Goal: Information Seeking & Learning: Learn about a topic

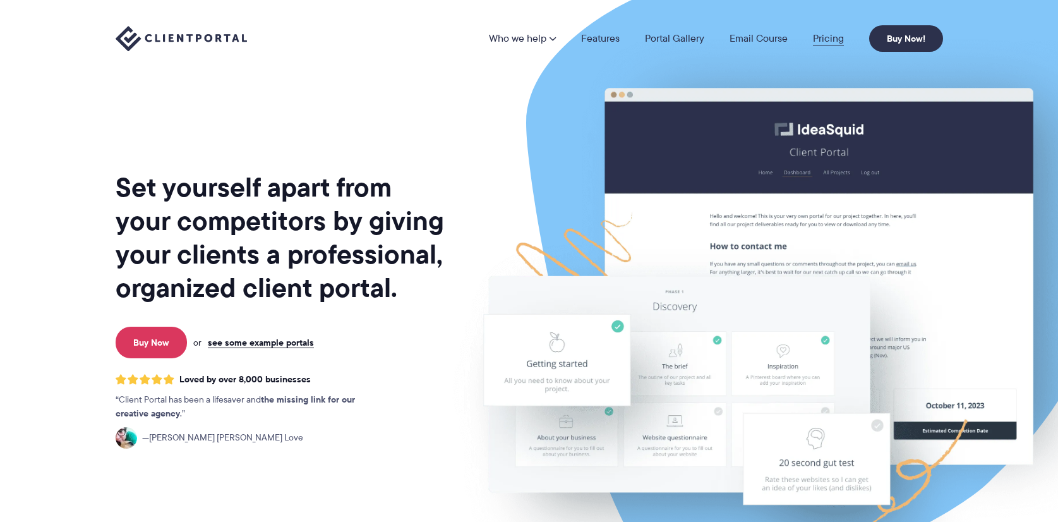
click at [827, 37] on link "Pricing" at bounding box center [828, 38] width 31 height 10
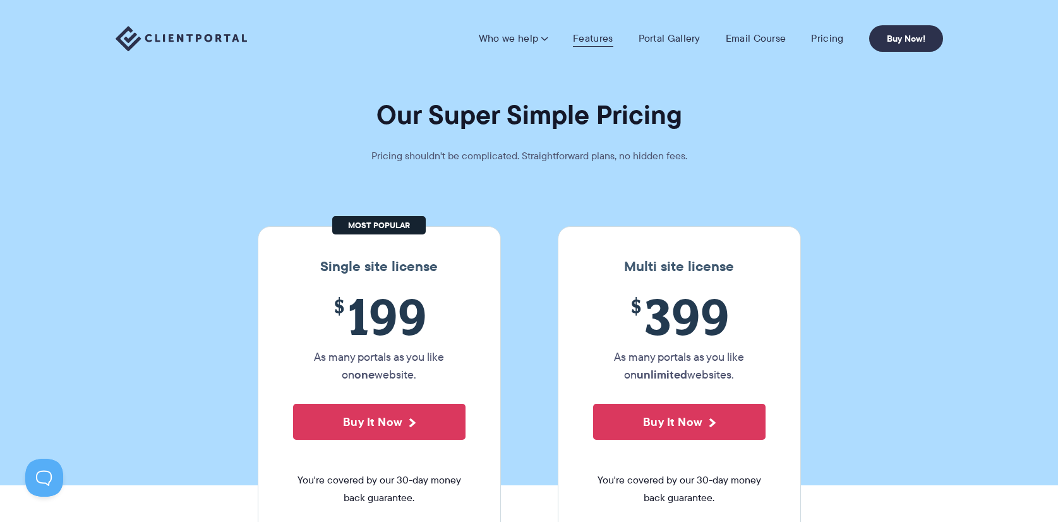
click at [593, 34] on link "Features" at bounding box center [593, 38] width 40 height 13
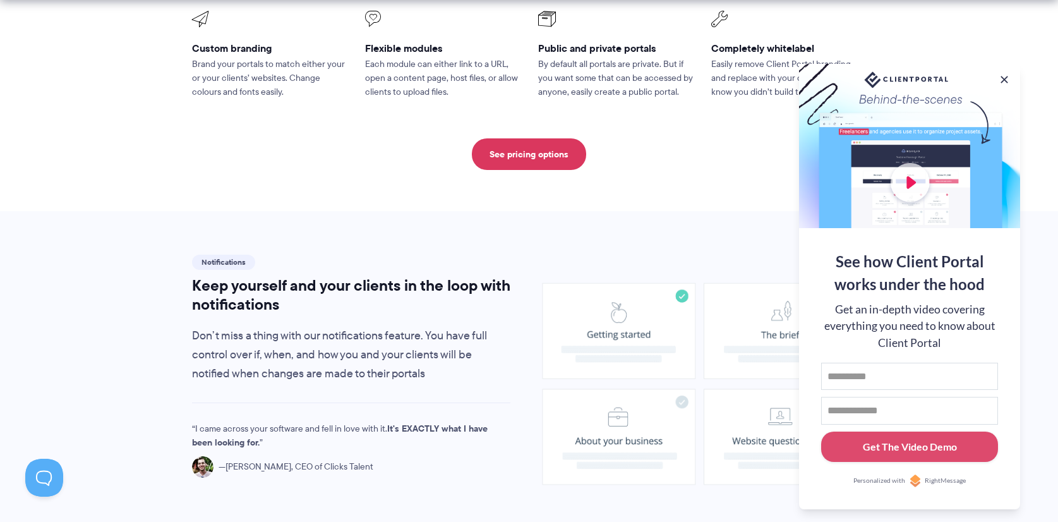
scroll to position [724, 0]
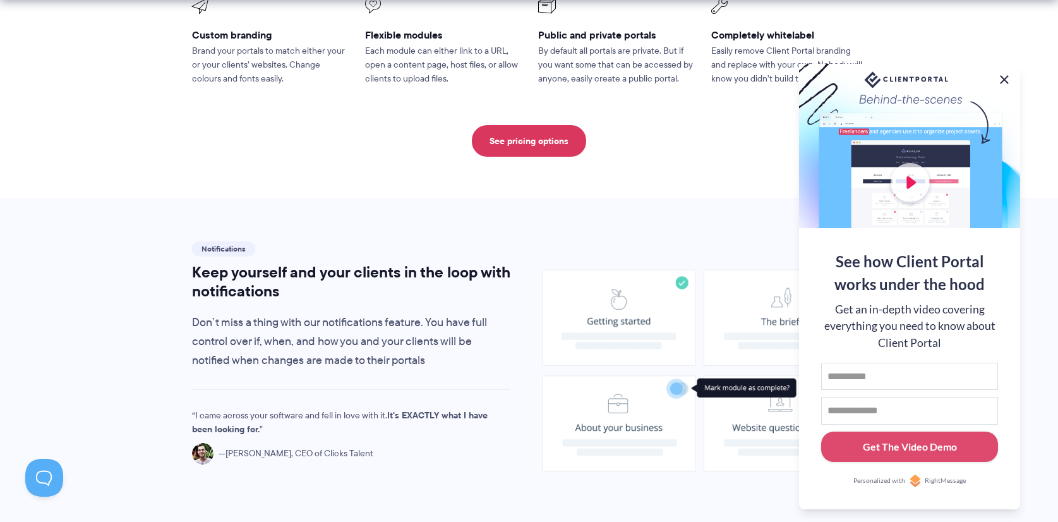
click at [1004, 73] on button at bounding box center [1004, 79] width 15 height 15
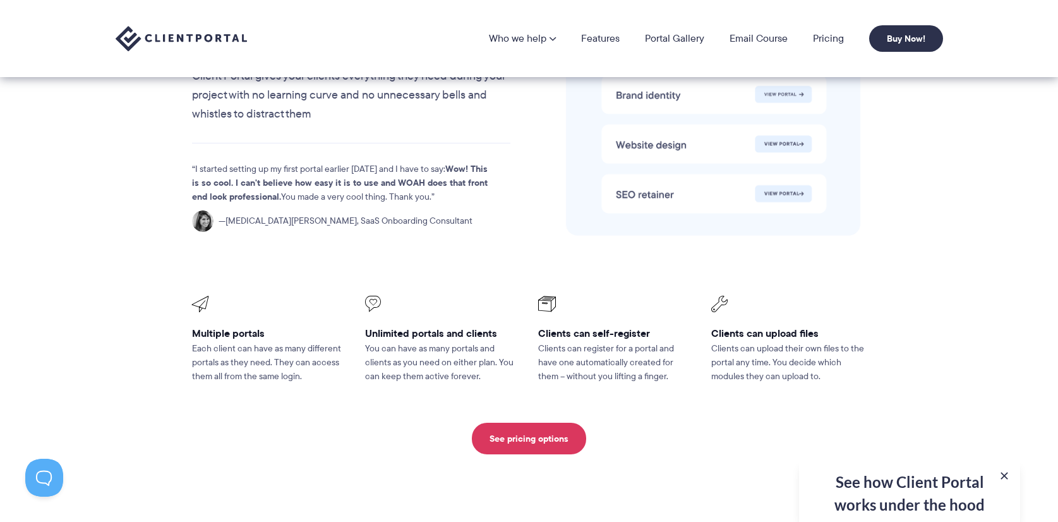
scroll to position [2699, 0]
